Goal: Task Accomplishment & Management: Manage account settings

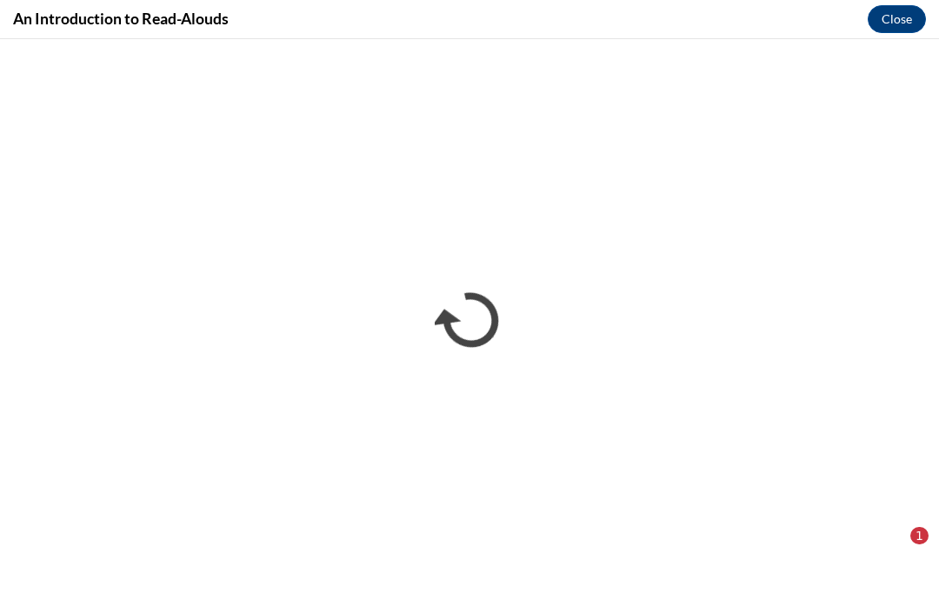
scroll to position [761, 0]
click at [893, 14] on button "Close" at bounding box center [896, 19] width 58 height 28
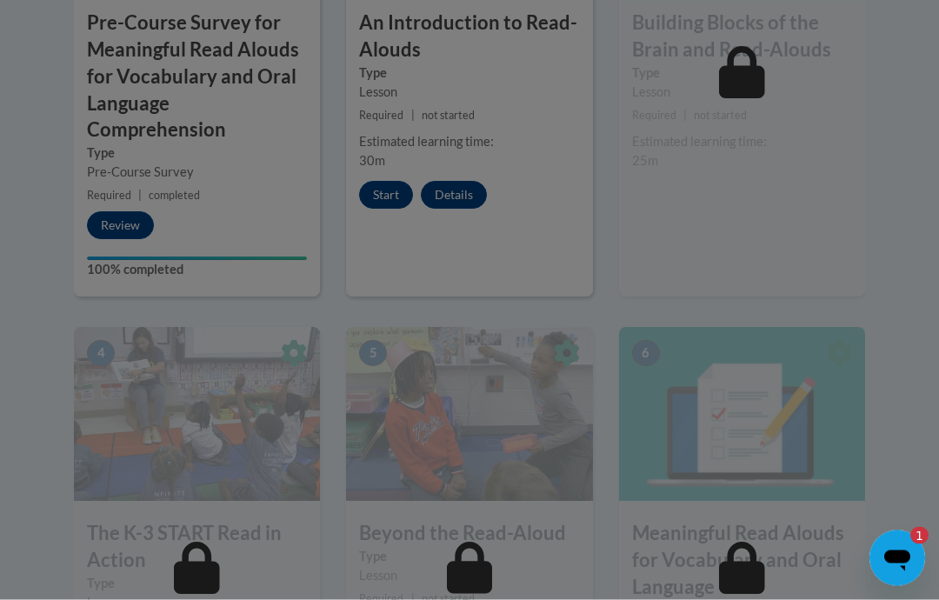
scroll to position [874, 0]
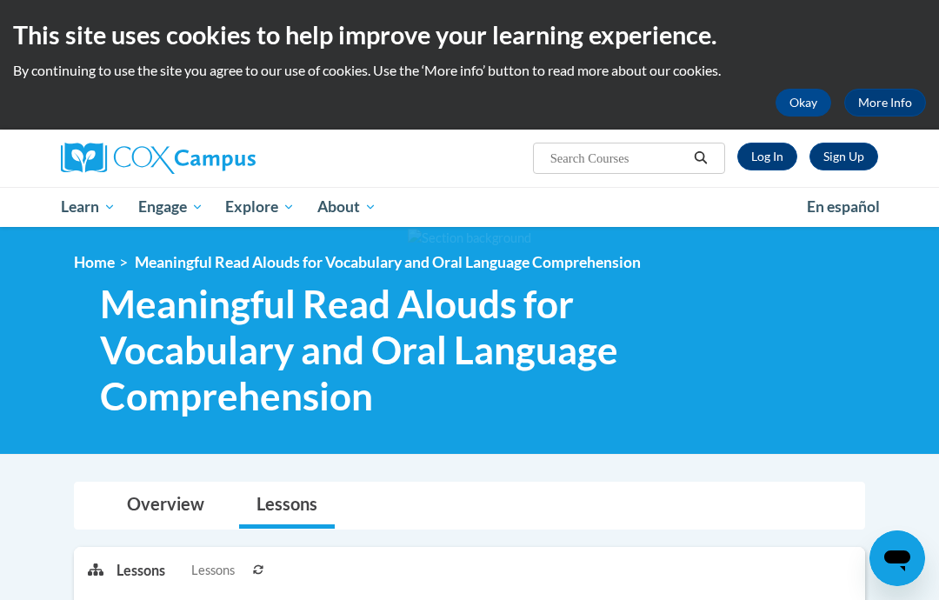
click at [762, 156] on link "Log In" at bounding box center [767, 157] width 60 height 28
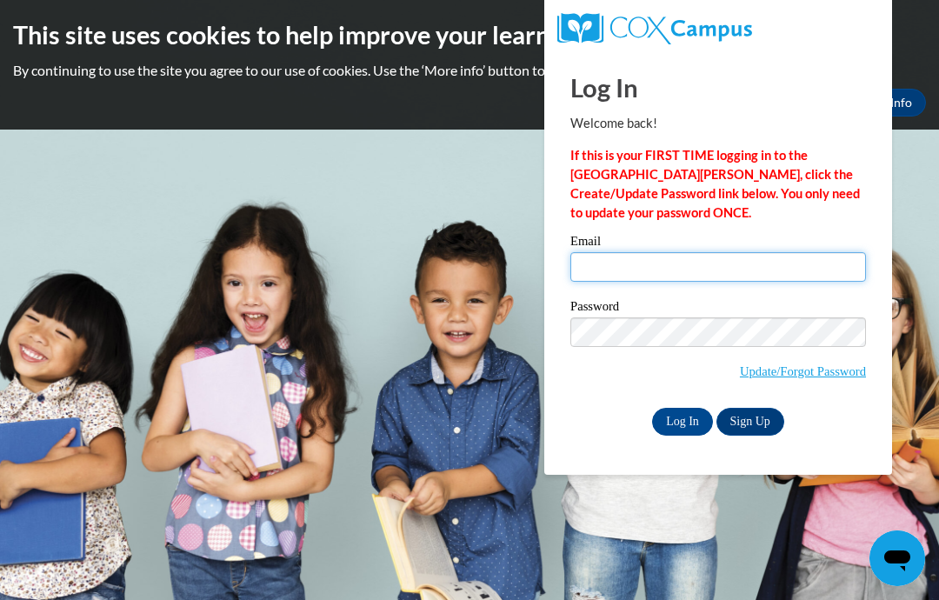
click at [735, 262] on input "Email" at bounding box center [718, 267] width 296 height 30
click at [727, 257] on input "Email" at bounding box center [718, 267] width 296 height 30
click at [649, 265] on input "Email" at bounding box center [718, 267] width 296 height 30
click at [679, 269] on input "Email" at bounding box center [718, 267] width 296 height 30
click at [675, 277] on input "Email" at bounding box center [718, 267] width 296 height 30
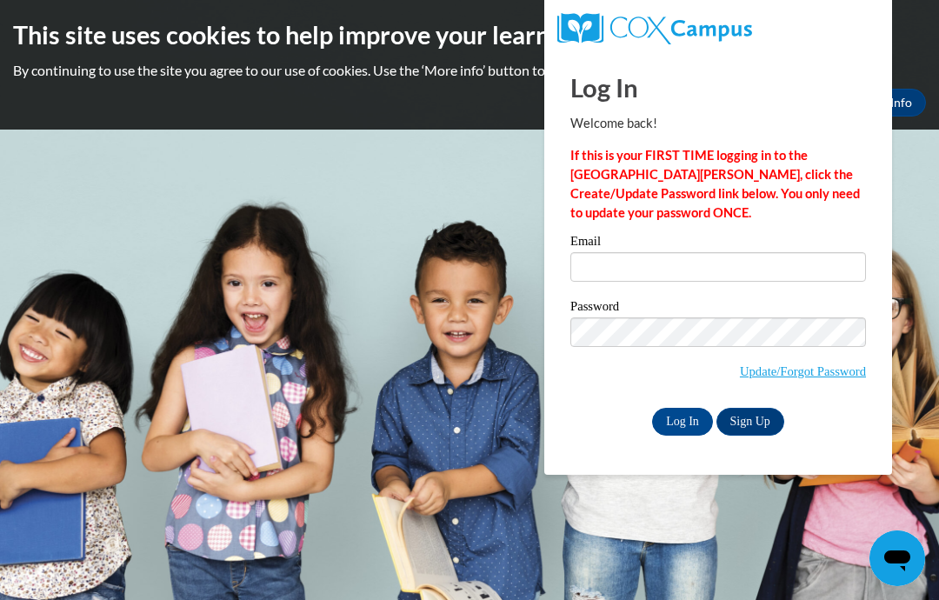
click at [686, 422] on input "Log In" at bounding box center [682, 422] width 61 height 28
click at [734, 222] on p "If this is your FIRST TIME logging in to the NEW Cox Campus, click the Create/U…" at bounding box center [718, 184] width 296 height 76
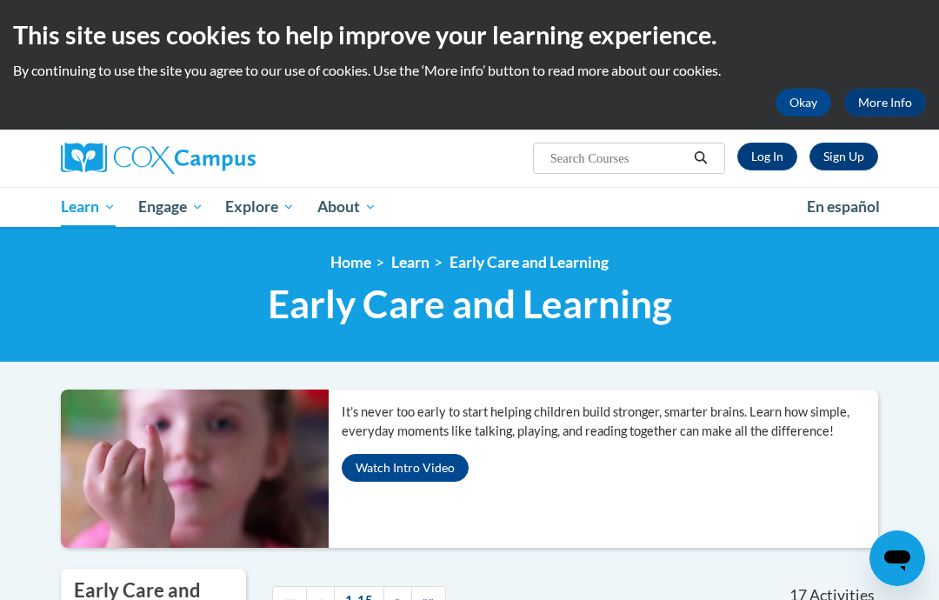
click at [0, 0] on link "PK-5 Structured Literacy Program" at bounding box center [0, 0] width 0 height 0
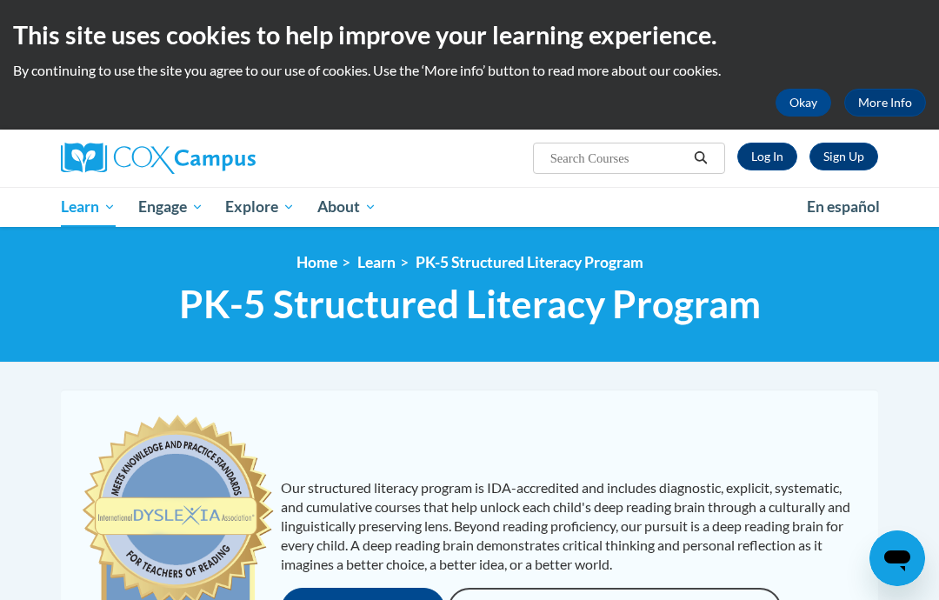
click at [0, 0] on span "PK-5 Structured Literacy Program" at bounding box center [0, 0] width 0 height 0
click at [752, 166] on link "Log In" at bounding box center [767, 157] width 60 height 28
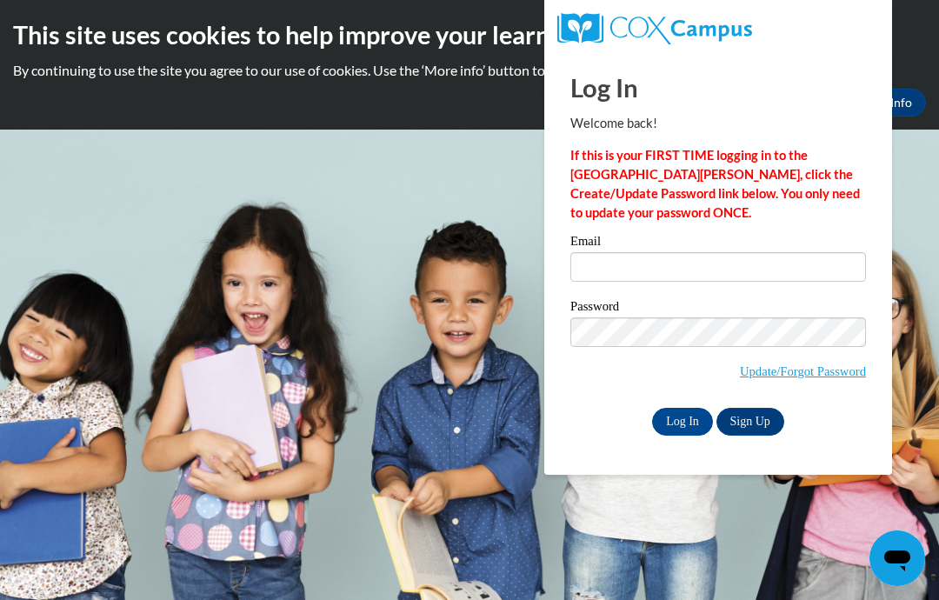
type input "s"
type input "[EMAIL_ADDRESS][DOMAIN_NAME]"
click at [685, 429] on input "Log In" at bounding box center [682, 422] width 61 height 28
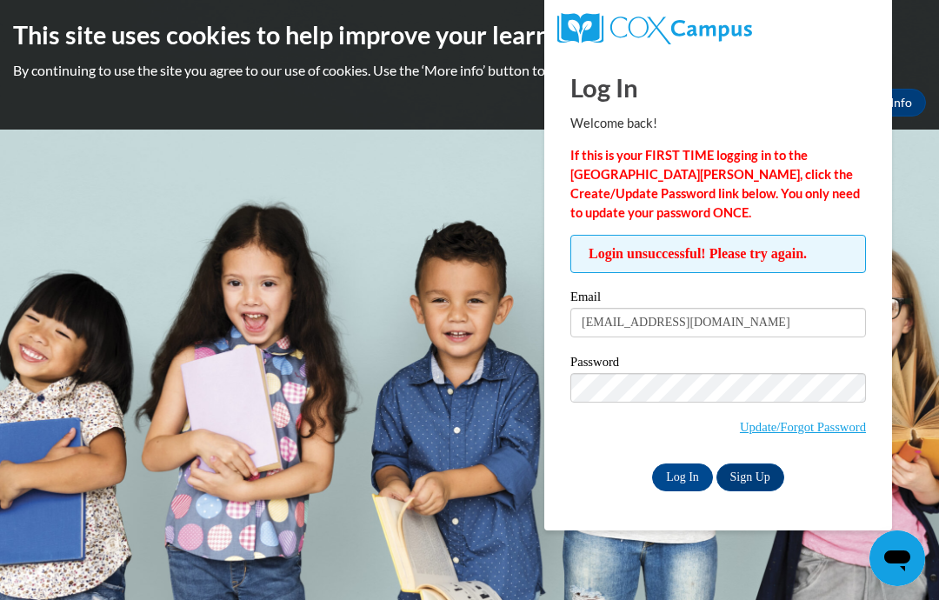
click at [684, 475] on input "Log In" at bounding box center [682, 477] width 61 height 28
click at [676, 475] on input "Log In" at bounding box center [682, 477] width 61 height 28
click at [659, 476] on input "Log In" at bounding box center [682, 477] width 61 height 28
click at [458, 366] on body "This site uses cookies to help improve your learning experience. By continuing …" at bounding box center [469, 300] width 939 height 600
click at [467, 373] on body "This site uses cookies to help improve your learning experience. By continuing …" at bounding box center [469, 300] width 939 height 600
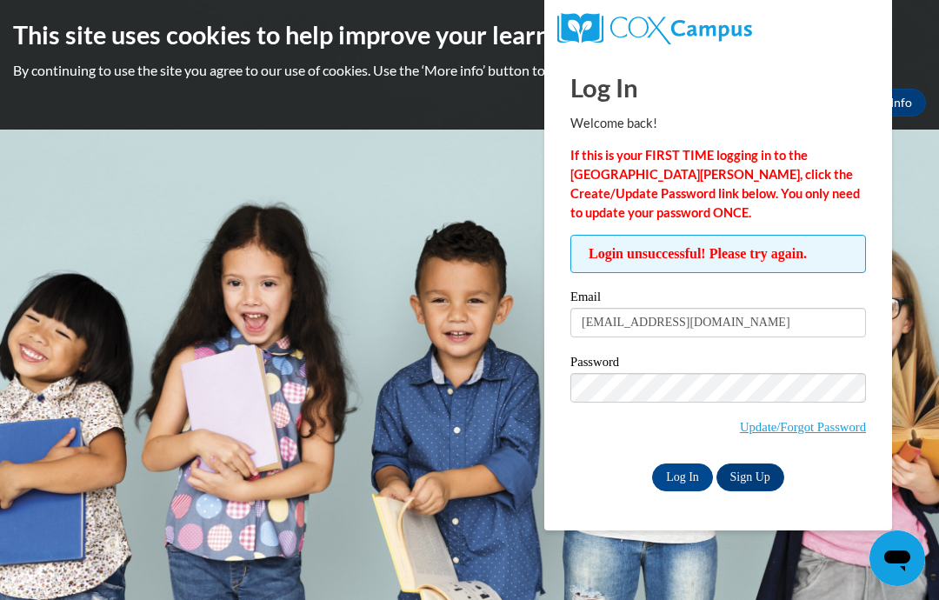
click at [678, 482] on input "Log In" at bounding box center [682, 477] width 61 height 28
click at [74, 75] on p "By continuing to use the site you agree to our use of cookies. Use the ‘More in…" at bounding box center [469, 70] width 913 height 19
click at [937, 259] on body "This site uses cookies to help improve your learning experience. By continuing …" at bounding box center [469, 300] width 939 height 600
click at [315, 298] on body "This site uses cookies to help improve your learning experience. By continuing …" at bounding box center [469, 300] width 939 height 600
click at [326, 310] on body "This site uses cookies to help improve your learning experience. By continuing …" at bounding box center [469, 300] width 939 height 600
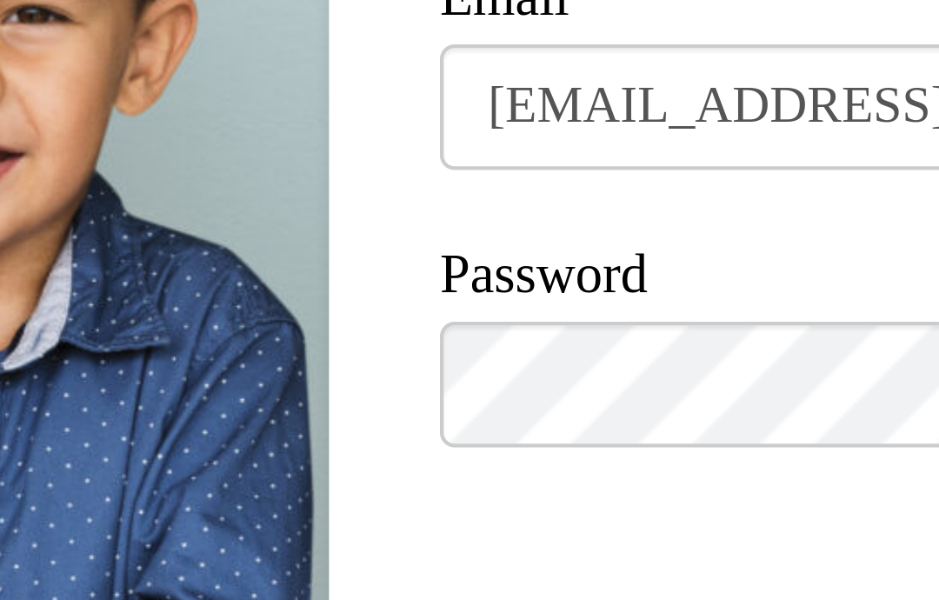
click at [4, 37] on body "This site uses cookies to help improve your learning experience. By continuing …" at bounding box center [469, 300] width 939 height 600
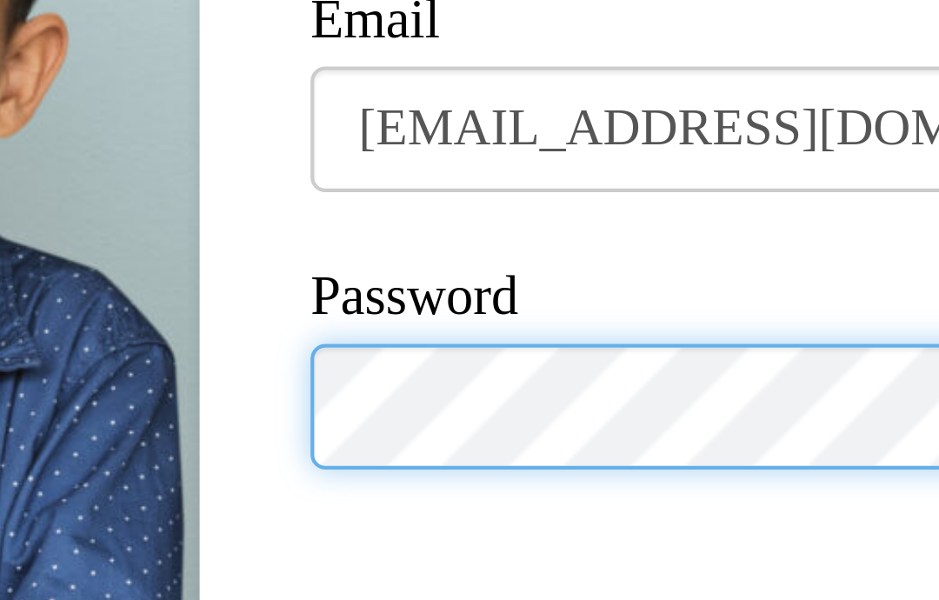
click at [652, 463] on input "Log In" at bounding box center [682, 477] width 61 height 28
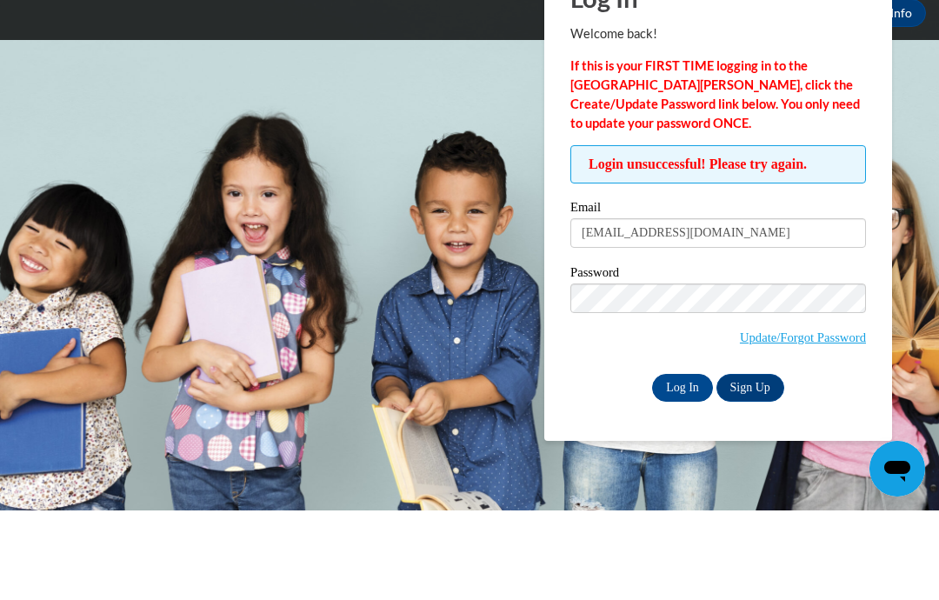
click at [679, 463] on input "Log In" at bounding box center [682, 477] width 61 height 28
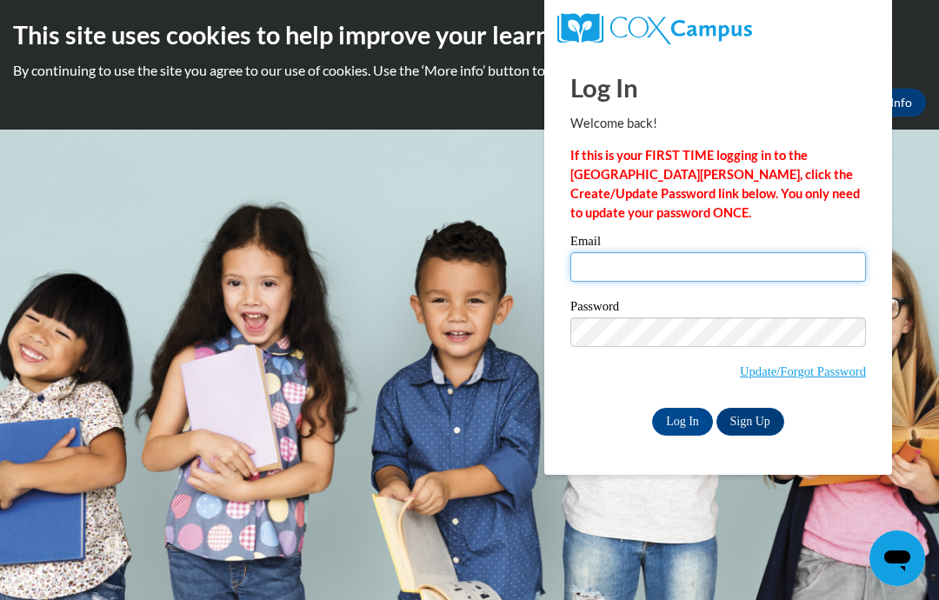
click at [722, 256] on input "Email" at bounding box center [718, 267] width 296 height 30
type input "[EMAIL_ADDRESS][DOMAIN_NAME]"
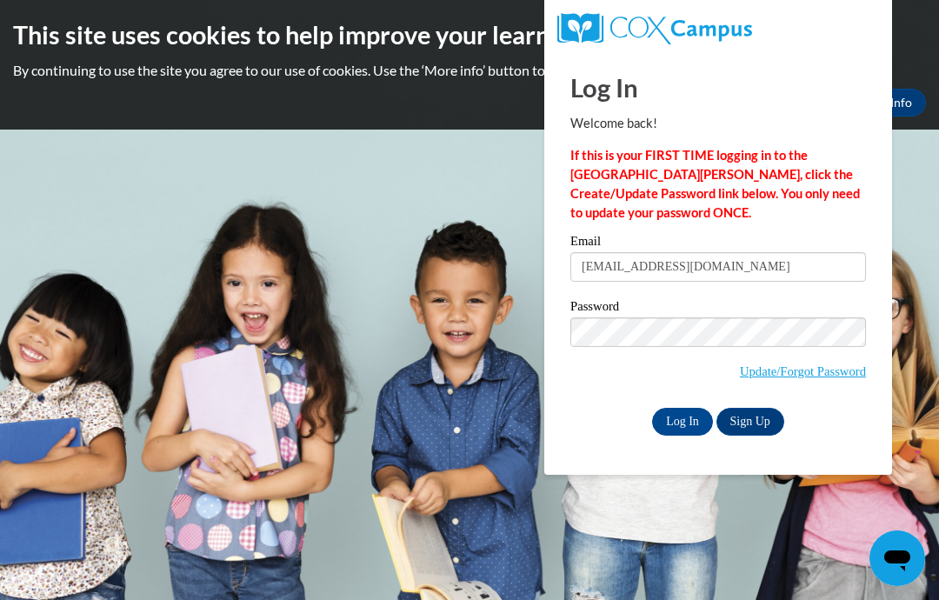
click at [672, 422] on input "Log In" at bounding box center [682, 422] width 61 height 28
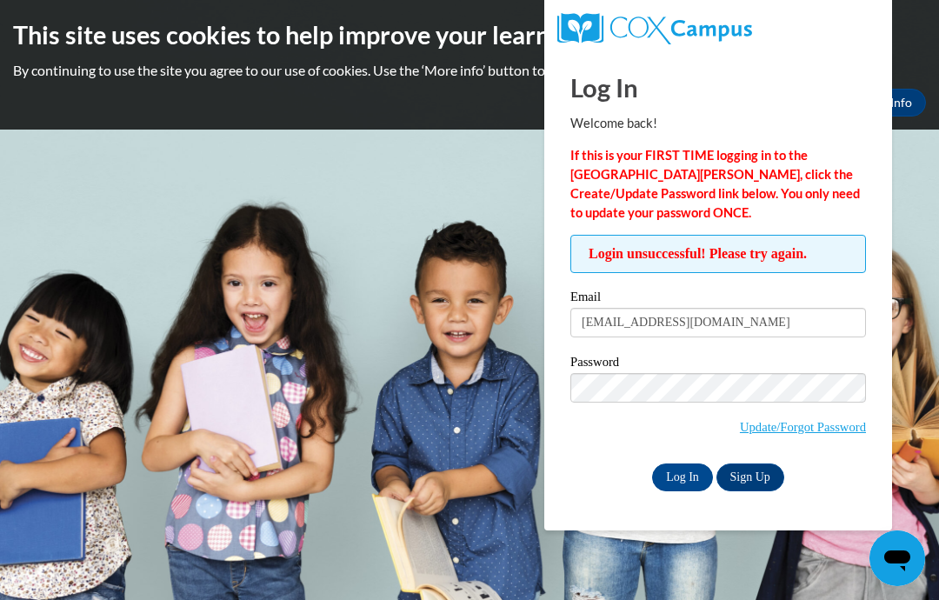
click at [375, 40] on h2 "This site uses cookies to help improve your learning experience." at bounding box center [469, 34] width 913 height 35
click at [383, 72] on p "By continuing to use the site you agree to our use of cookies. Use the ‘More in…" at bounding box center [469, 70] width 913 height 19
click at [406, 51] on h2 "This site uses cookies to help improve your learning experience." at bounding box center [469, 34] width 913 height 35
click at [403, 324] on body "This site uses cookies to help improve your learning experience. By continuing …" at bounding box center [469, 300] width 939 height 600
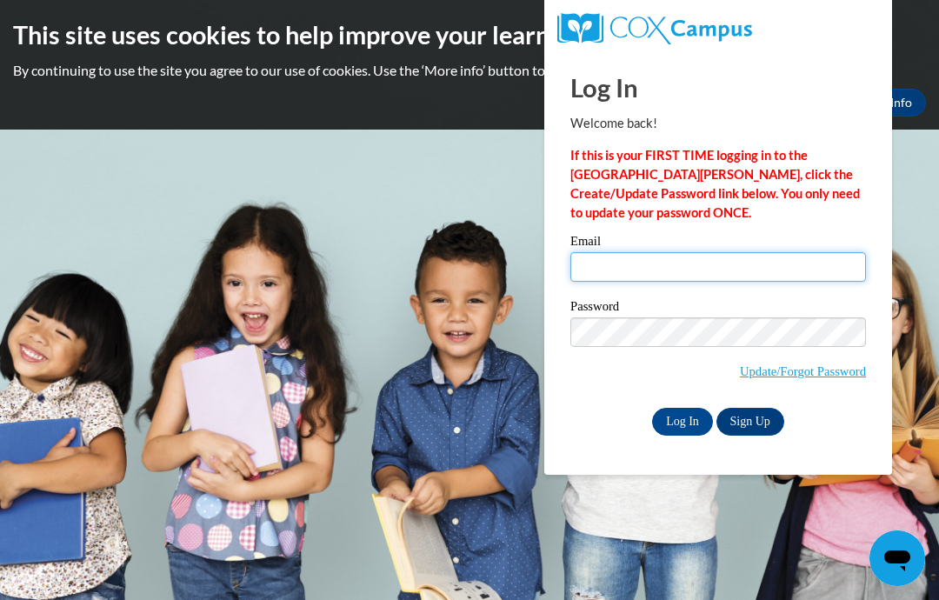
click at [832, 275] on input "Email" at bounding box center [718, 267] width 296 height 30
click at [638, 280] on input "Email" at bounding box center [718, 267] width 296 height 30
type input "bshaundricka"
click at [688, 427] on input "Log In" at bounding box center [682, 422] width 61 height 28
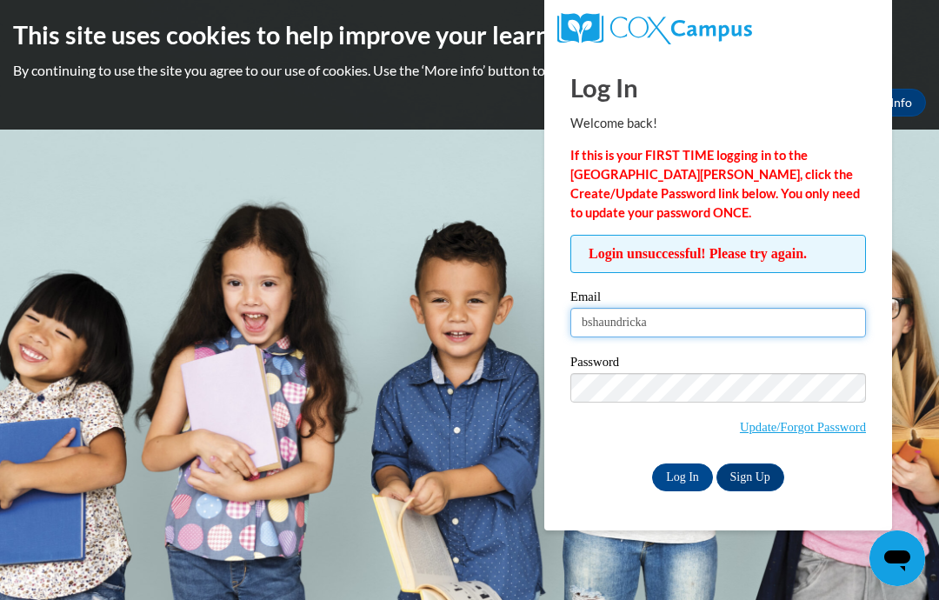
click at [662, 326] on input "bshaundricka" at bounding box center [718, 323] width 296 height 30
type input "[EMAIL_ADDRESS][DOMAIN_NAME]"
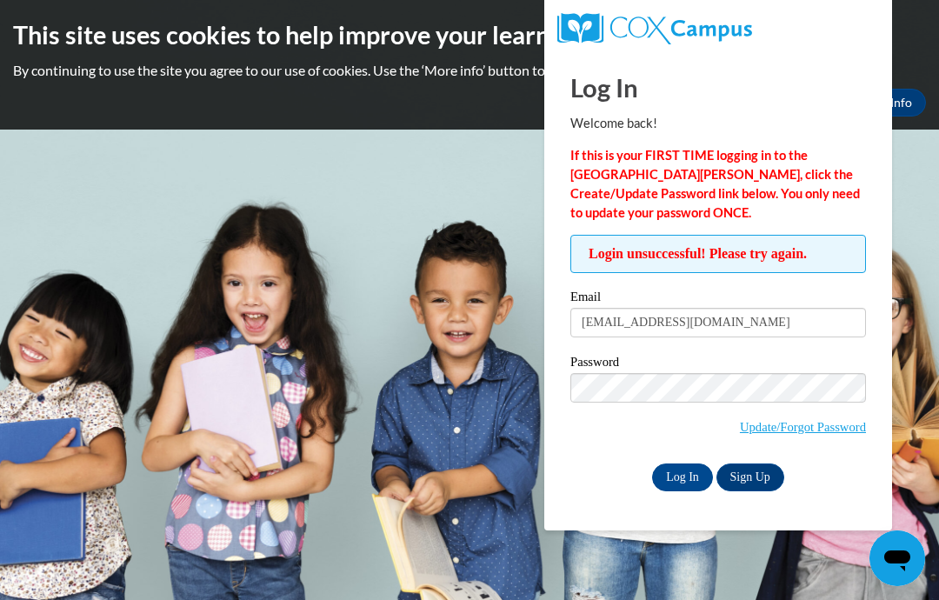
click at [678, 475] on input "Log In" at bounding box center [682, 477] width 61 height 28
click at [681, 472] on input "Log In" at bounding box center [682, 477] width 61 height 28
